Goal: Information Seeking & Learning: Learn about a topic

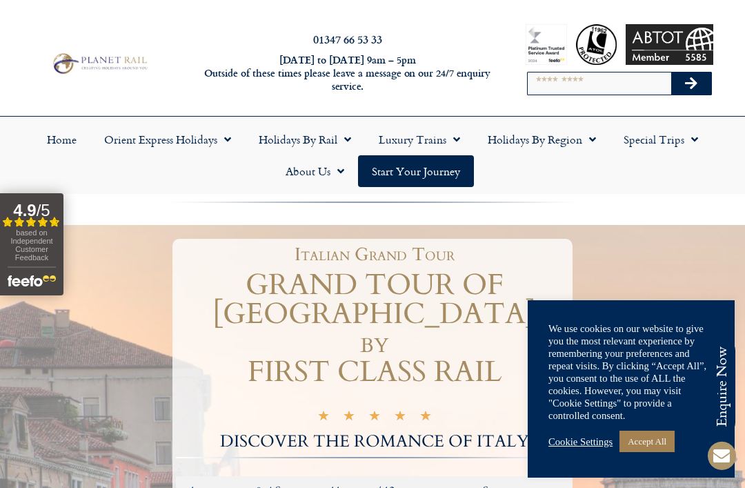
click at [662, 435] on link "Accept All" at bounding box center [647, 441] width 55 height 21
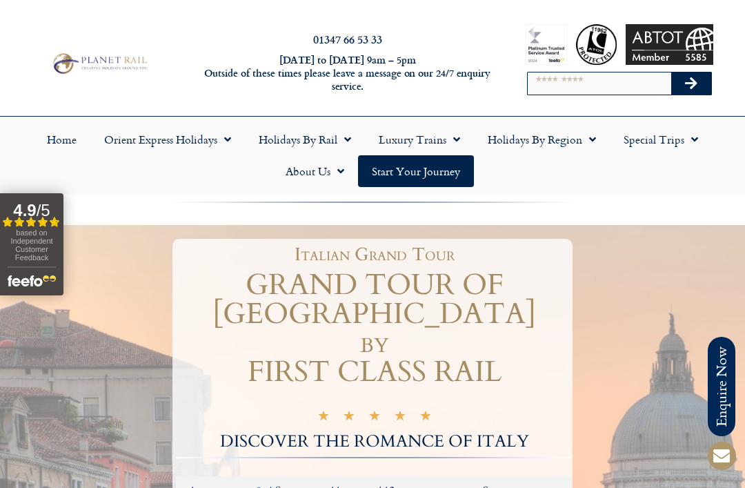
click at [291, 148] on link "Holidays by Rail" at bounding box center [305, 140] width 120 height 32
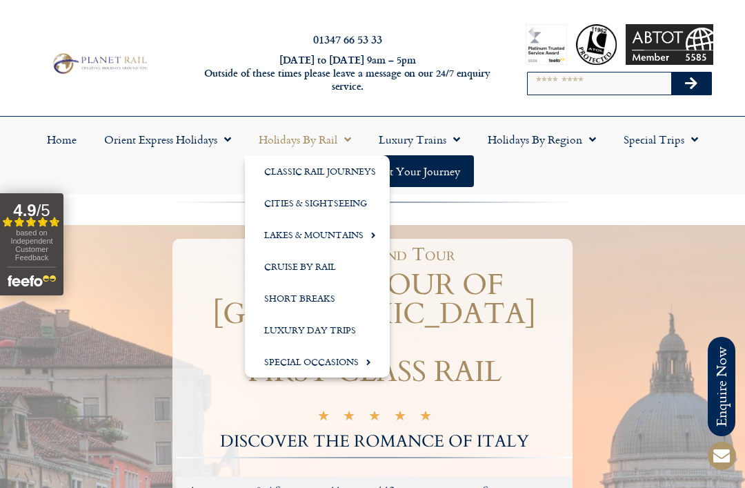
click at [356, 237] on link "Lakes & Mountains" at bounding box center [317, 235] width 145 height 32
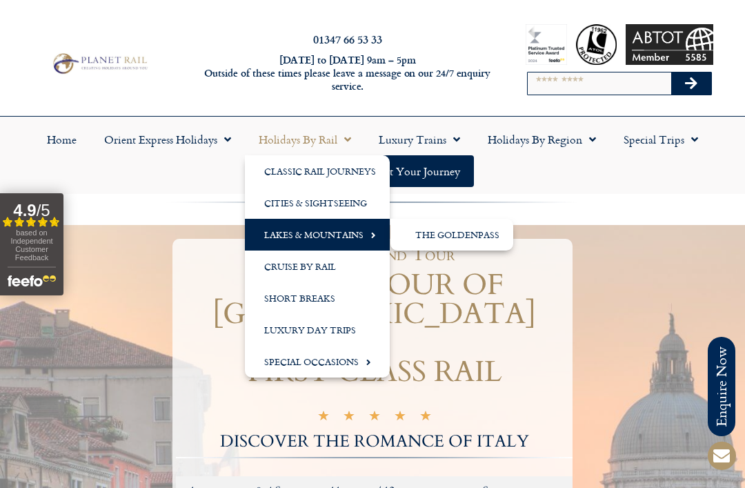
click at [457, 235] on link "The GoldenPass" at bounding box center [452, 235] width 123 height 32
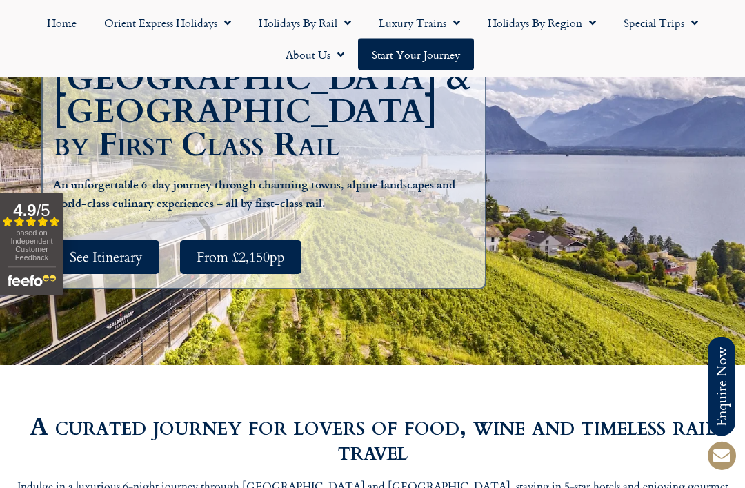
scroll to position [252, 0]
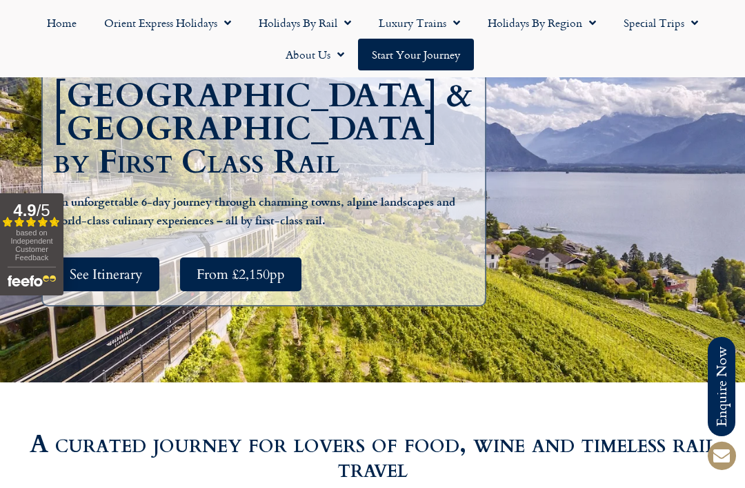
click at [340, 26] on span "Menu" at bounding box center [344, 22] width 14 height 25
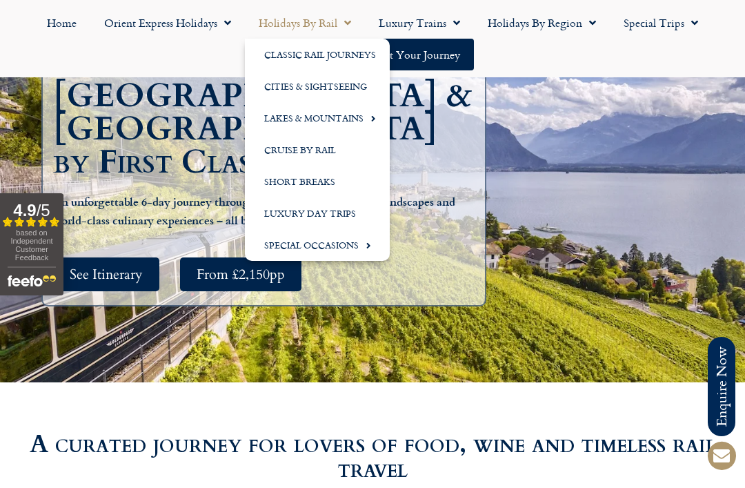
click at [335, 89] on link "Cities & Sightseeing" at bounding box center [317, 86] width 145 height 32
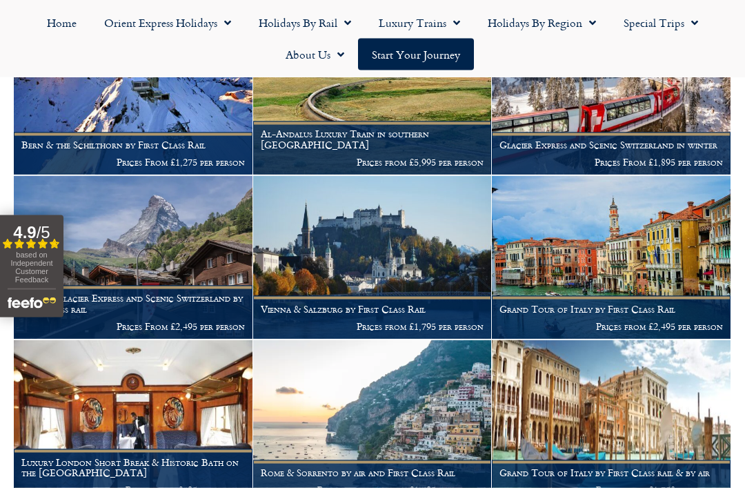
scroll to position [1911, 0]
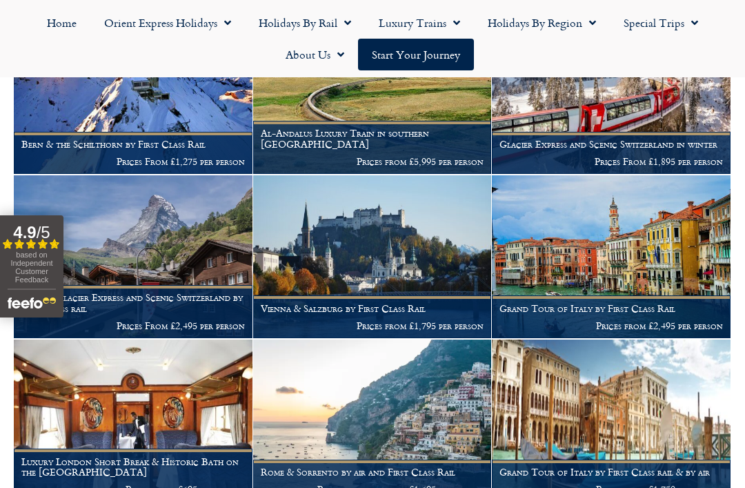
click at [659, 320] on p "Prices from £2,495 per person" at bounding box center [612, 325] width 224 height 11
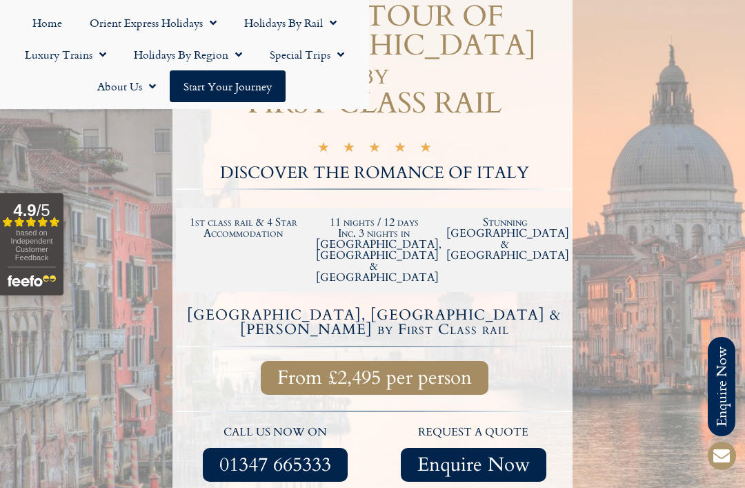
scroll to position [311, 0]
